Goal: Information Seeking & Learning: Check status

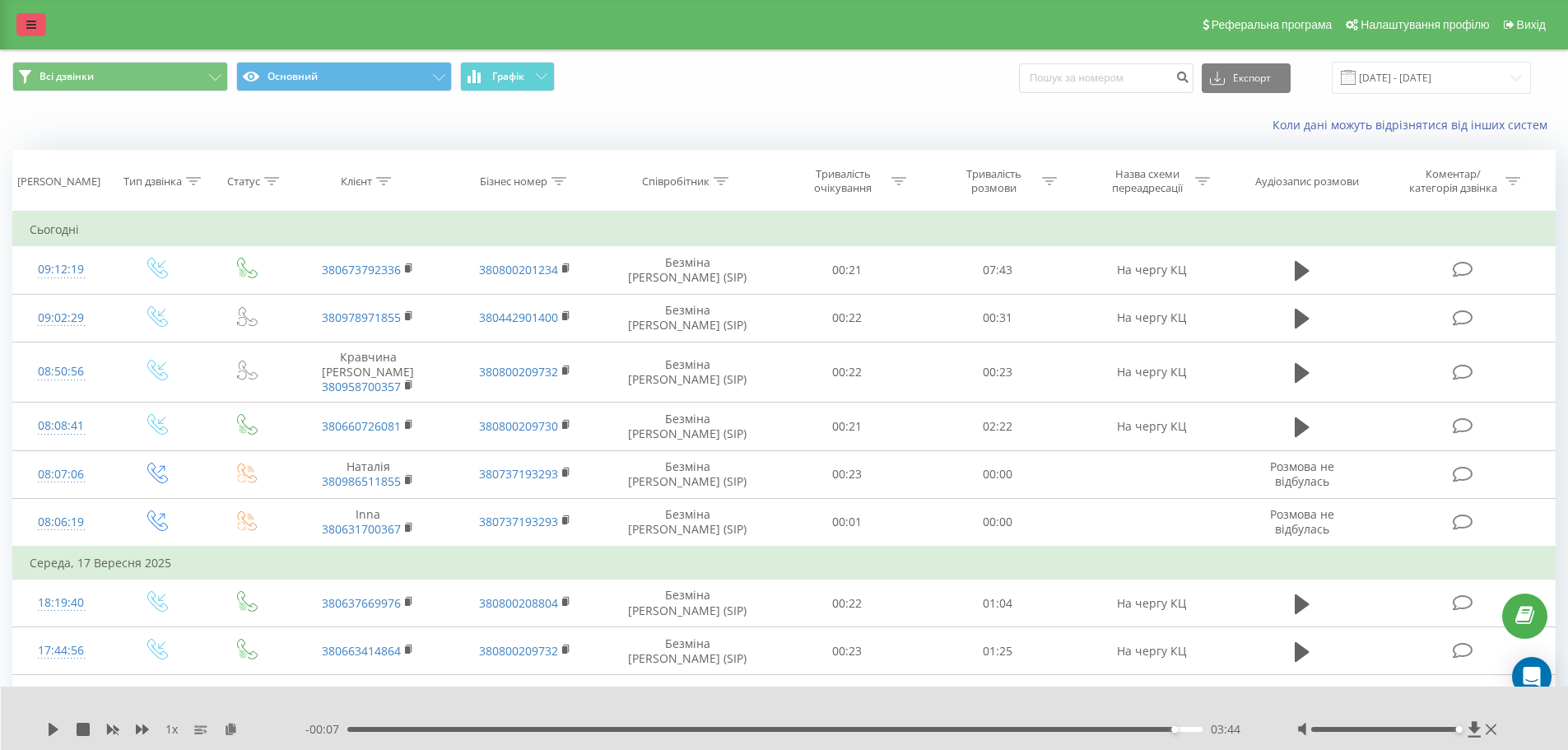
click at [31, 23] on icon at bounding box center [31, 25] width 10 height 12
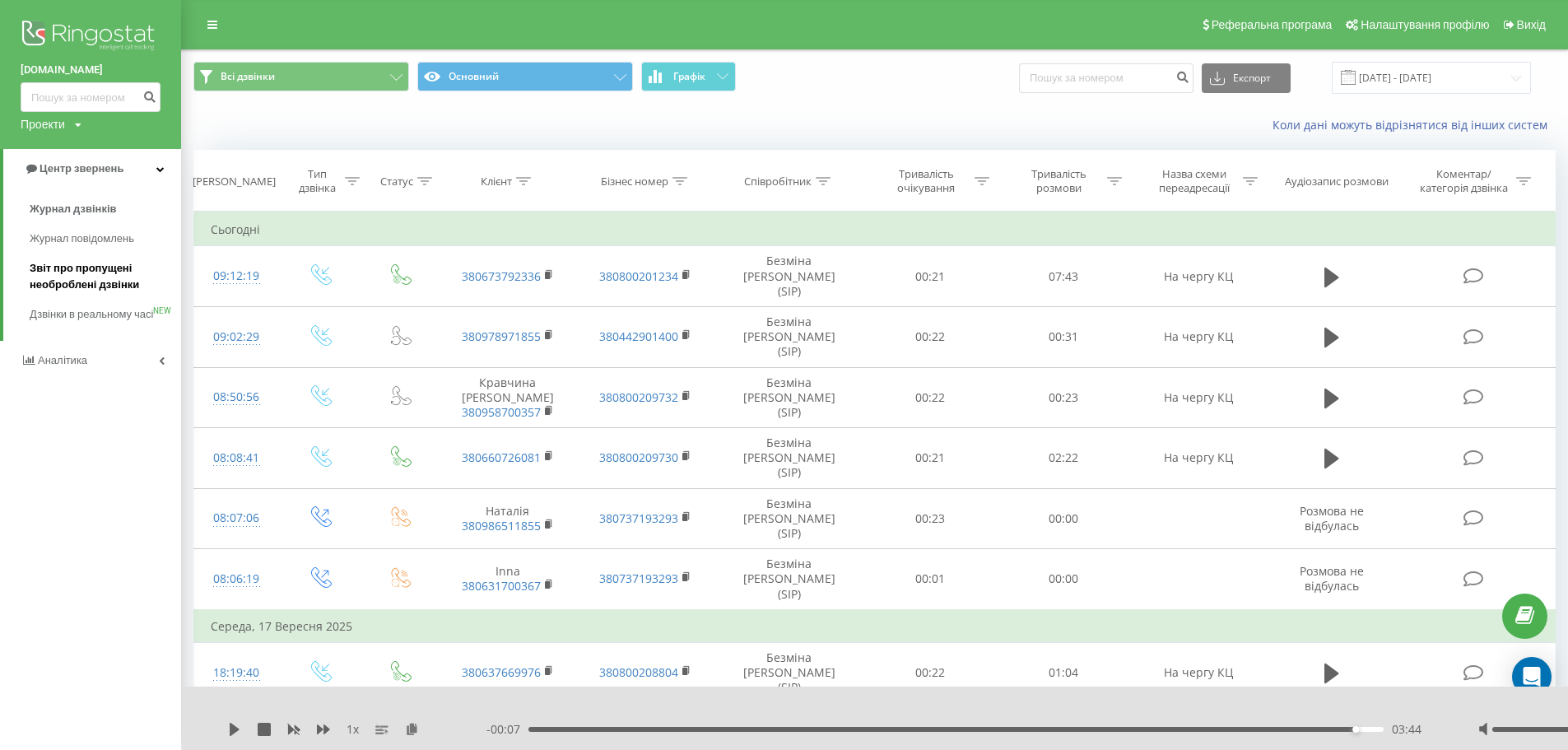
click at [79, 271] on span "Звіт про пропущені необроблені дзвінки" at bounding box center [101, 276] width 143 height 33
click at [59, 203] on span "Журнал дзвінків" at bounding box center [73, 209] width 87 height 17
click at [72, 211] on span "Журнал дзвінків" at bounding box center [73, 209] width 87 height 17
click at [87, 216] on span "Журнал дзвінків" at bounding box center [73, 209] width 87 height 17
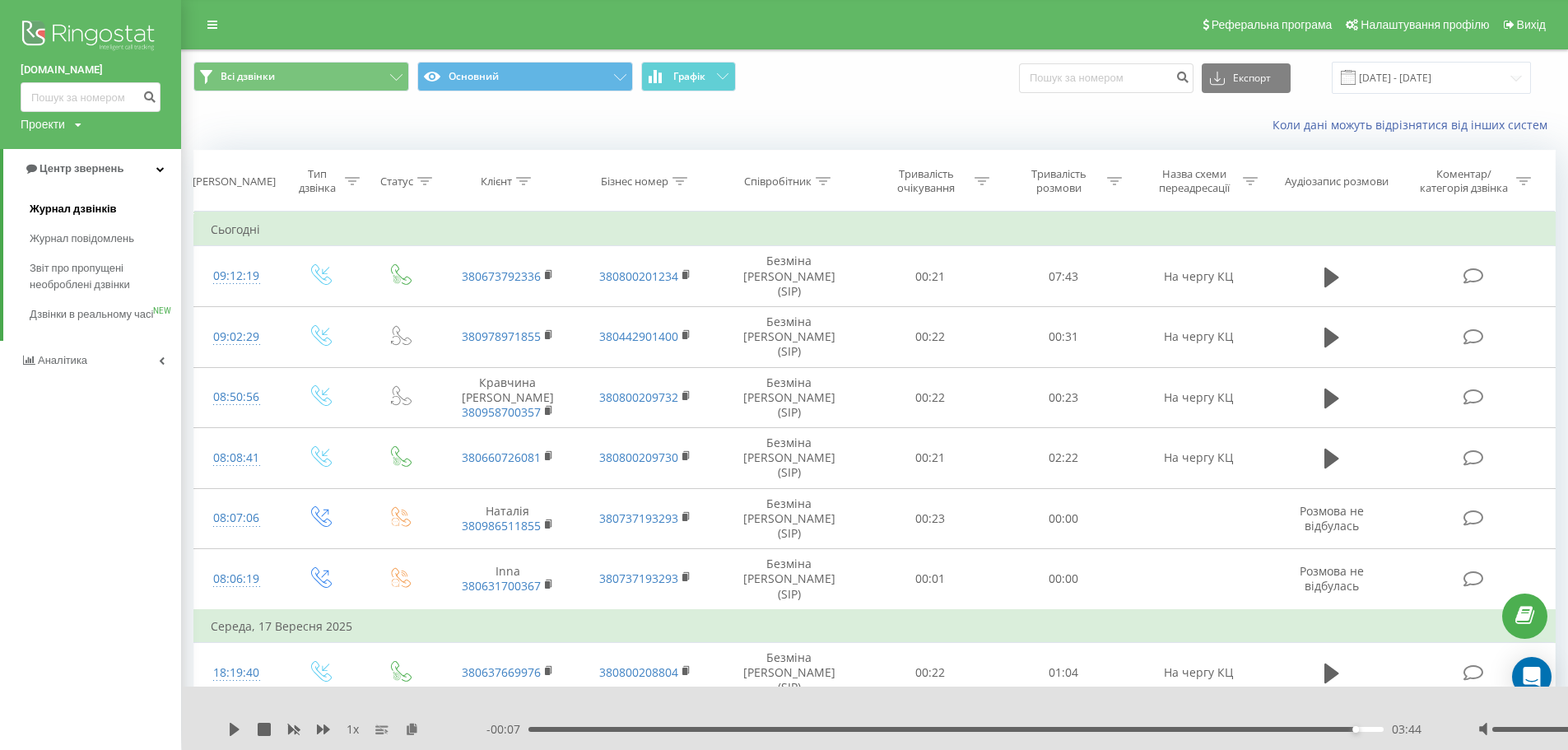
click at [87, 216] on span "Журнал дзвінків" at bounding box center [73, 209] width 87 height 17
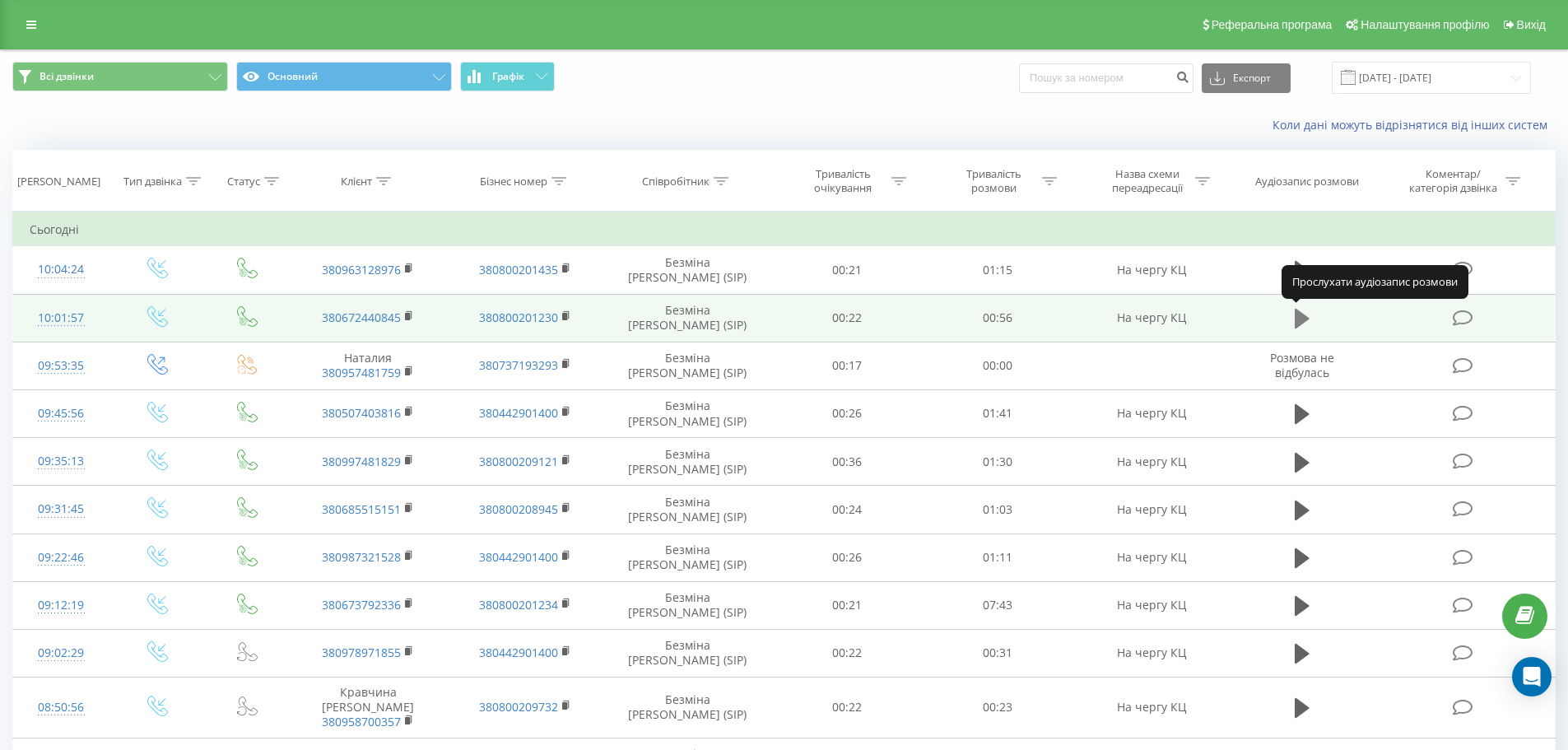
click at [1301, 318] on icon at bounding box center [1302, 319] width 15 height 20
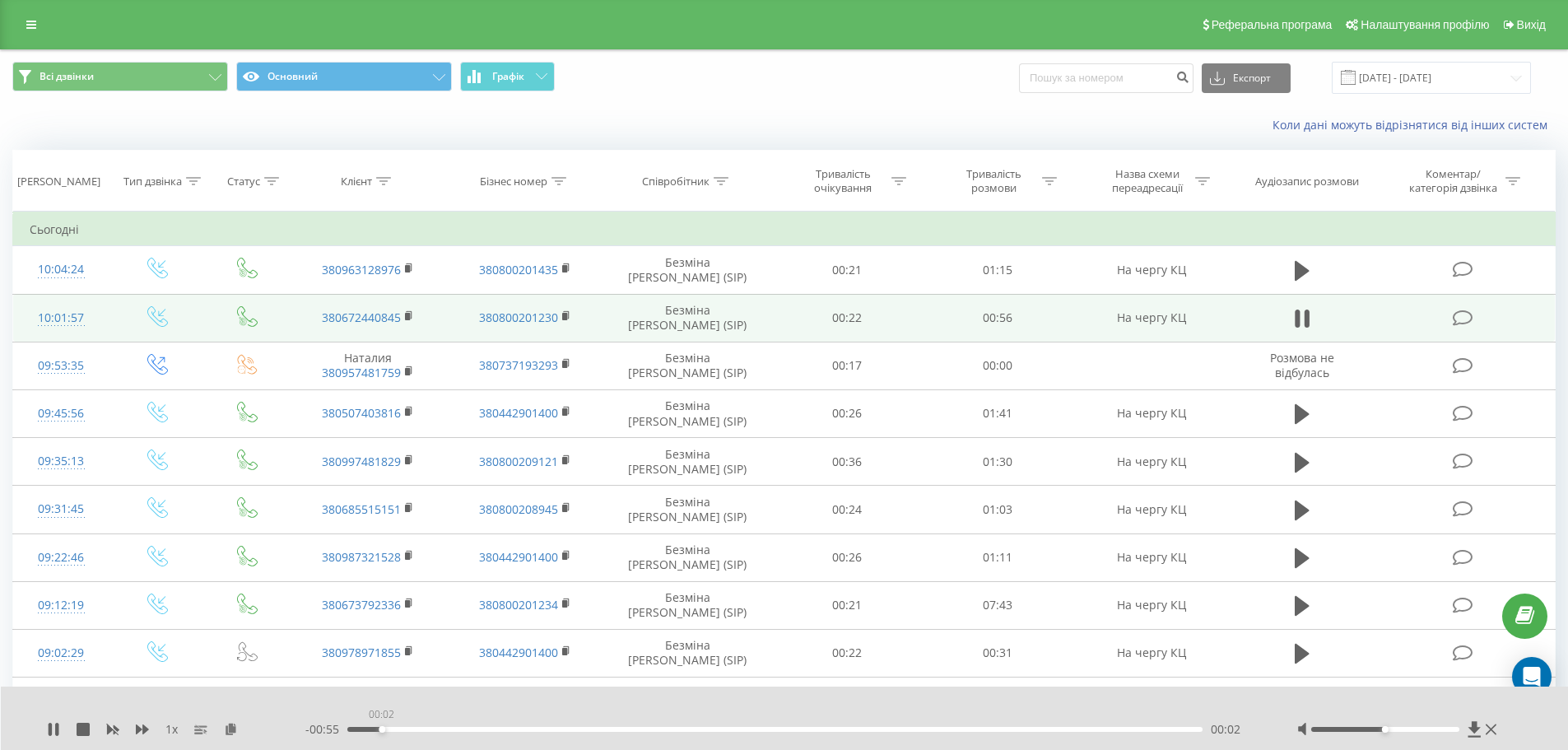
click at [381, 727] on div "00:02" at bounding box center [775, 728] width 856 height 5
click at [511, 731] on div "00:11" at bounding box center [775, 728] width 856 height 5
click at [577, 729] on div "00:15" at bounding box center [579, 728] width 7 height 7
click at [48, 731] on icon at bounding box center [53, 728] width 13 height 13
